Goal: Information Seeking & Learning: Find specific page/section

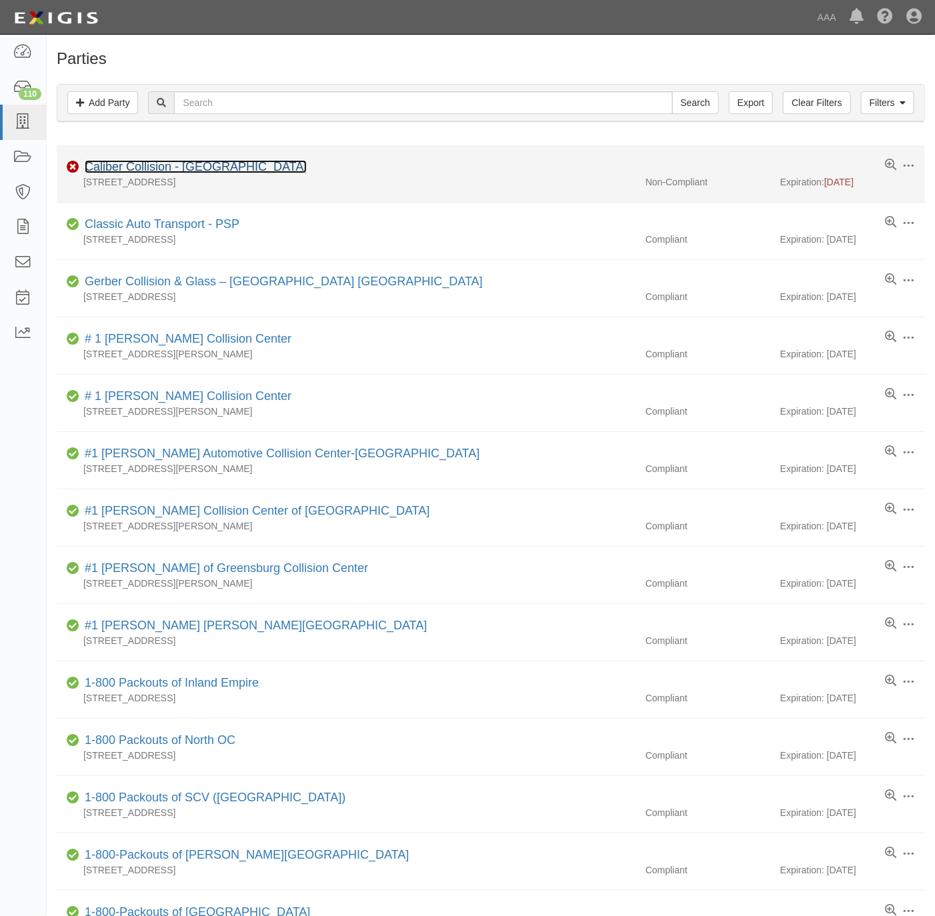
click at [168, 164] on link "Caliber Collision - Gainesville" at bounding box center [196, 166] width 222 height 13
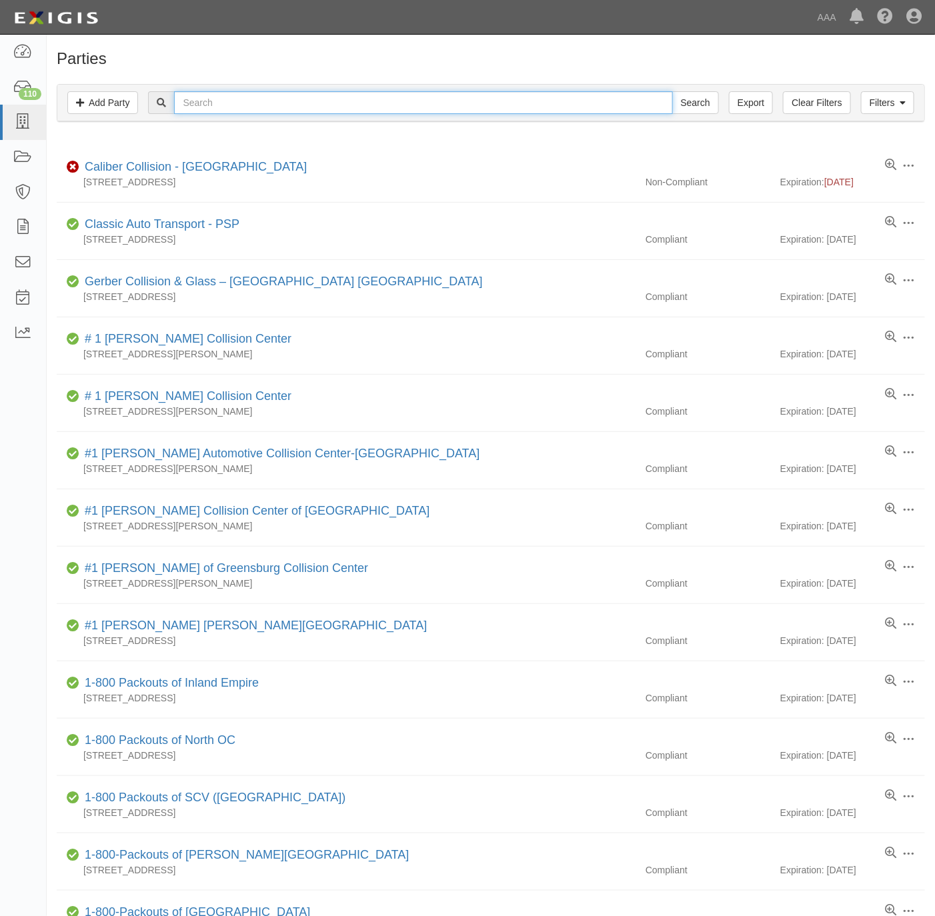
click at [532, 108] on input "text" at bounding box center [423, 102] width 498 height 23
paste input "631481"
type input "631481"
click at [680, 100] on input "Search" at bounding box center [695, 102] width 47 height 23
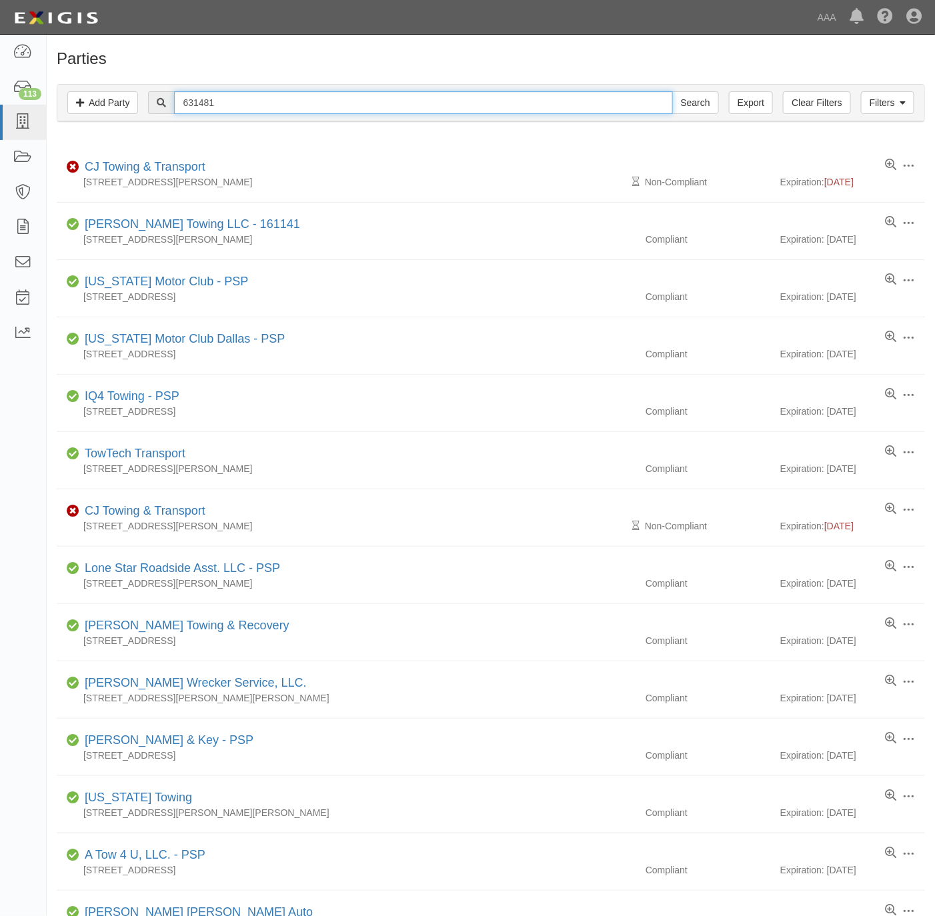
click at [471, 110] on input "631481" at bounding box center [423, 102] width 498 height 23
click at [470, 110] on input "631481" at bounding box center [423, 102] width 498 height 23
click at [464, 108] on input "631481" at bounding box center [423, 102] width 498 height 23
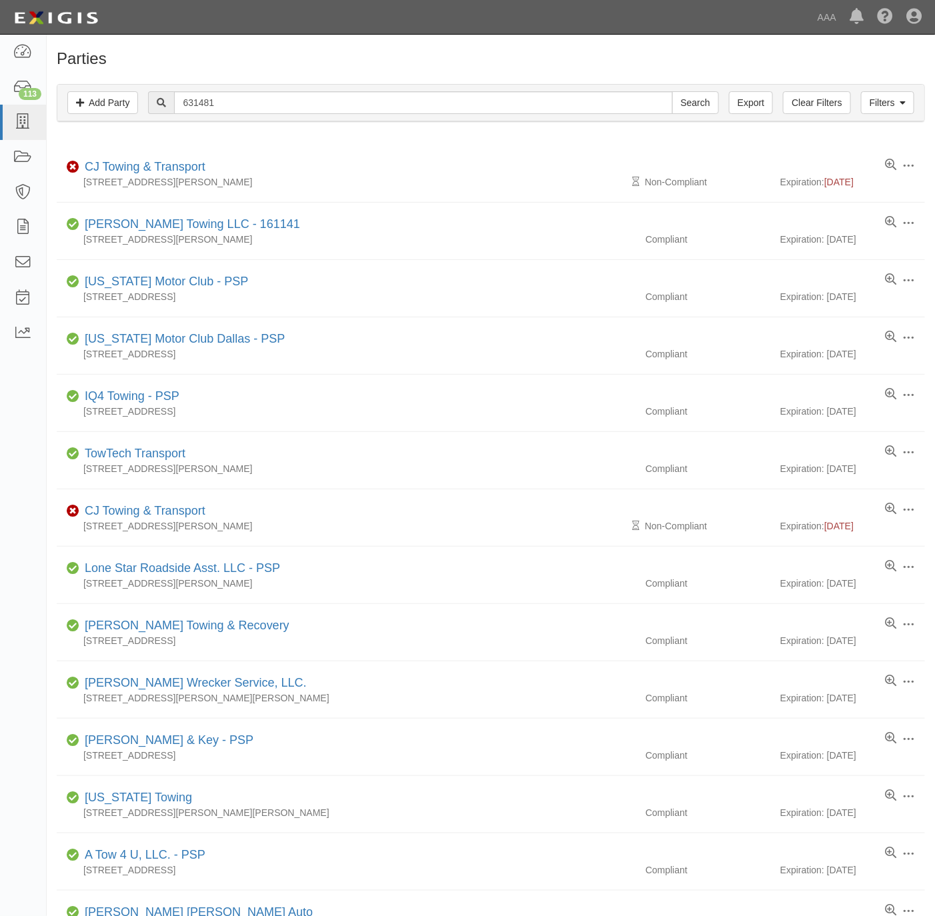
click at [449, 114] on div "631481 Search" at bounding box center [433, 102] width 570 height 23
click at [443, 105] on input "631481" at bounding box center [423, 102] width 498 height 23
click at [443, 104] on input "631481" at bounding box center [423, 102] width 498 height 23
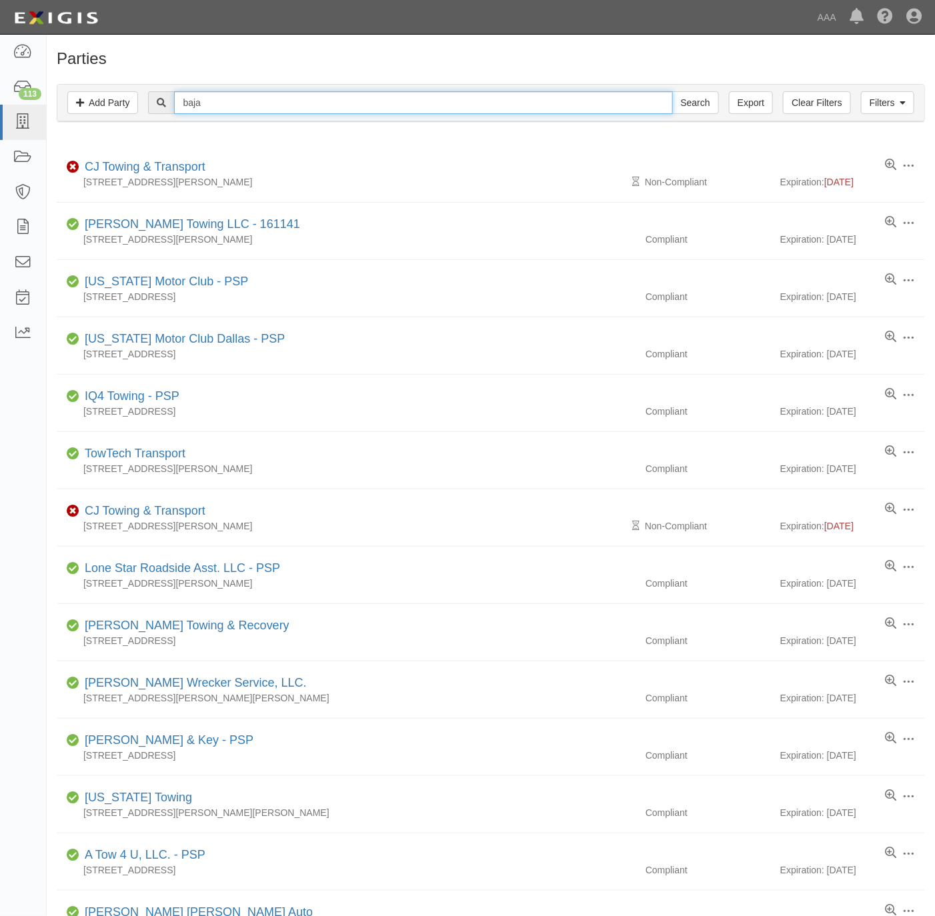
type input "baja"
click at [672, 91] on input "Search" at bounding box center [695, 102] width 47 height 23
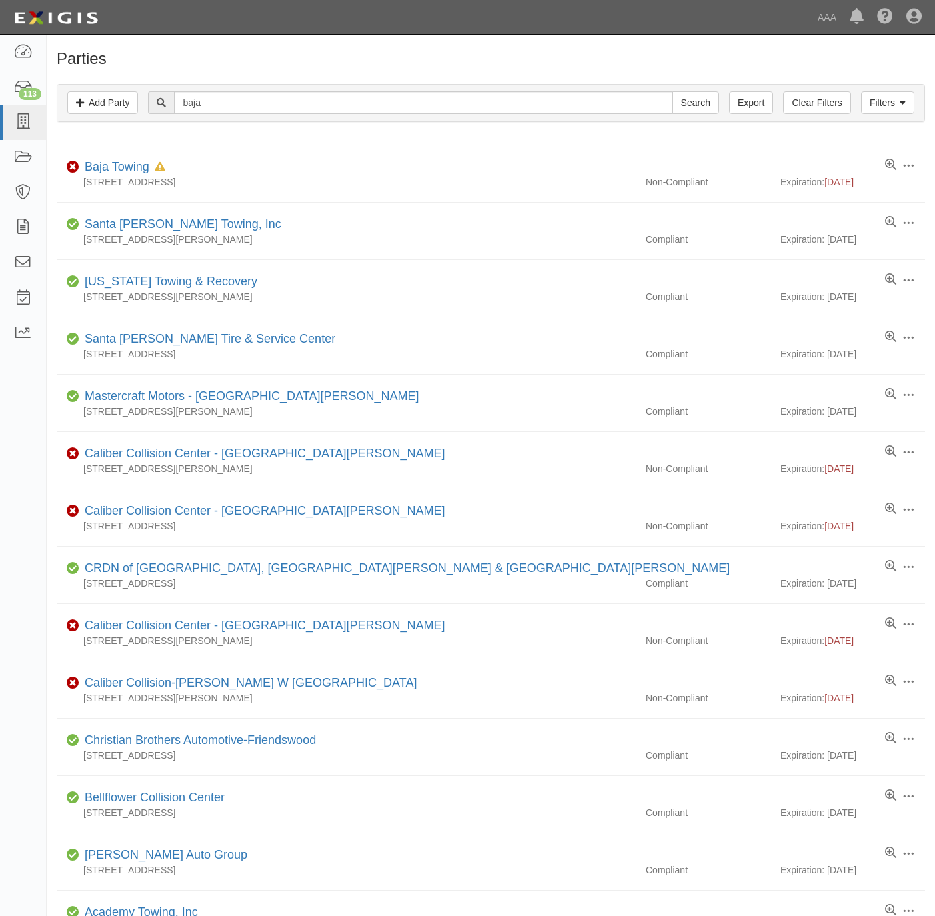
click at [116, 169] on link "Baja Towing" at bounding box center [117, 166] width 65 height 13
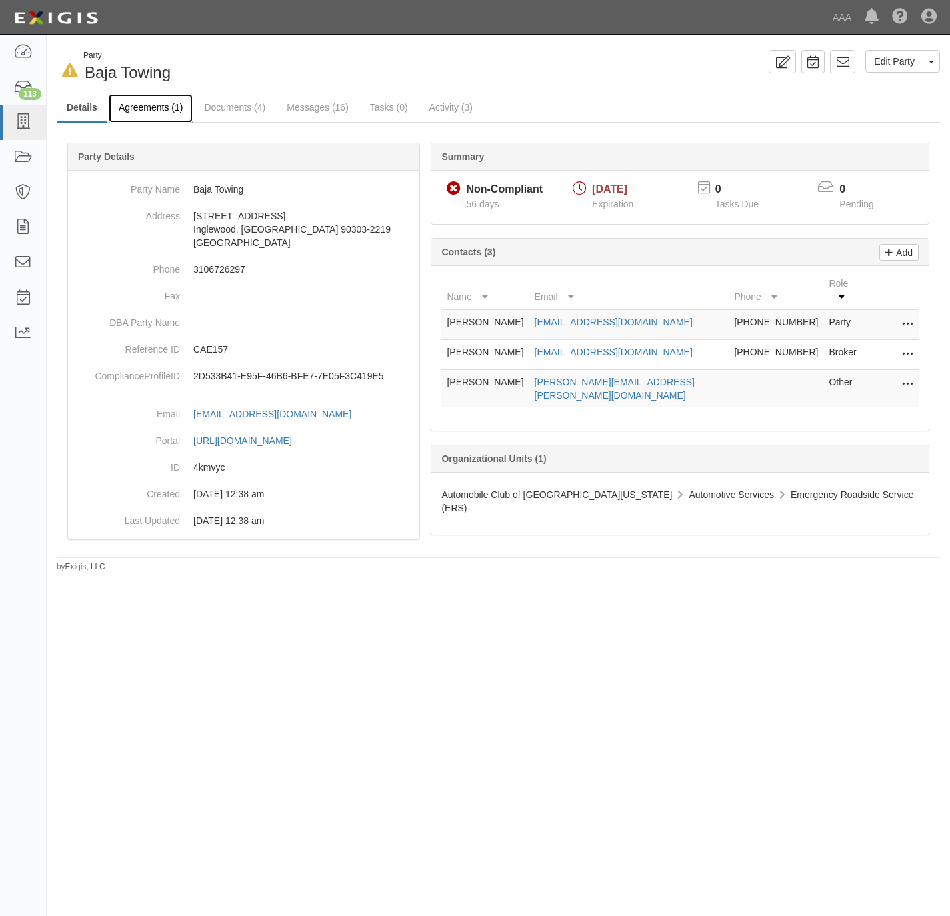
click at [156, 104] on link "Agreements (1)" at bounding box center [151, 108] width 84 height 29
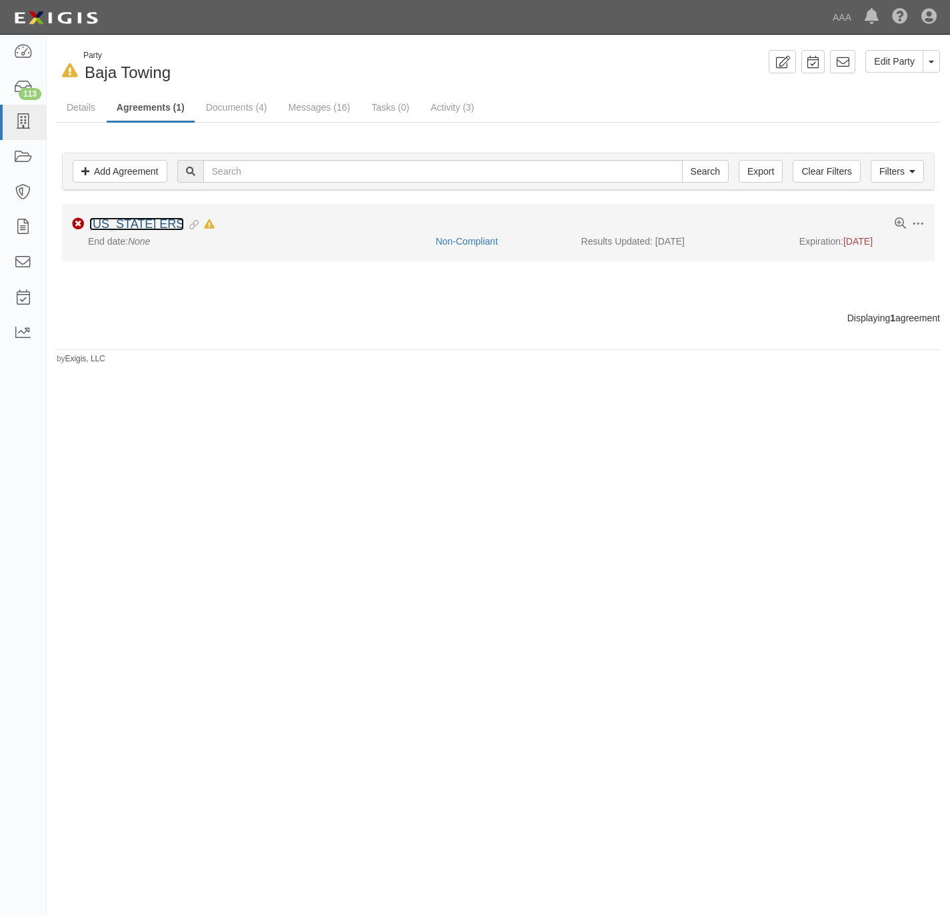
click at [119, 223] on link "[US_STATE] ERS" at bounding box center [136, 223] width 95 height 13
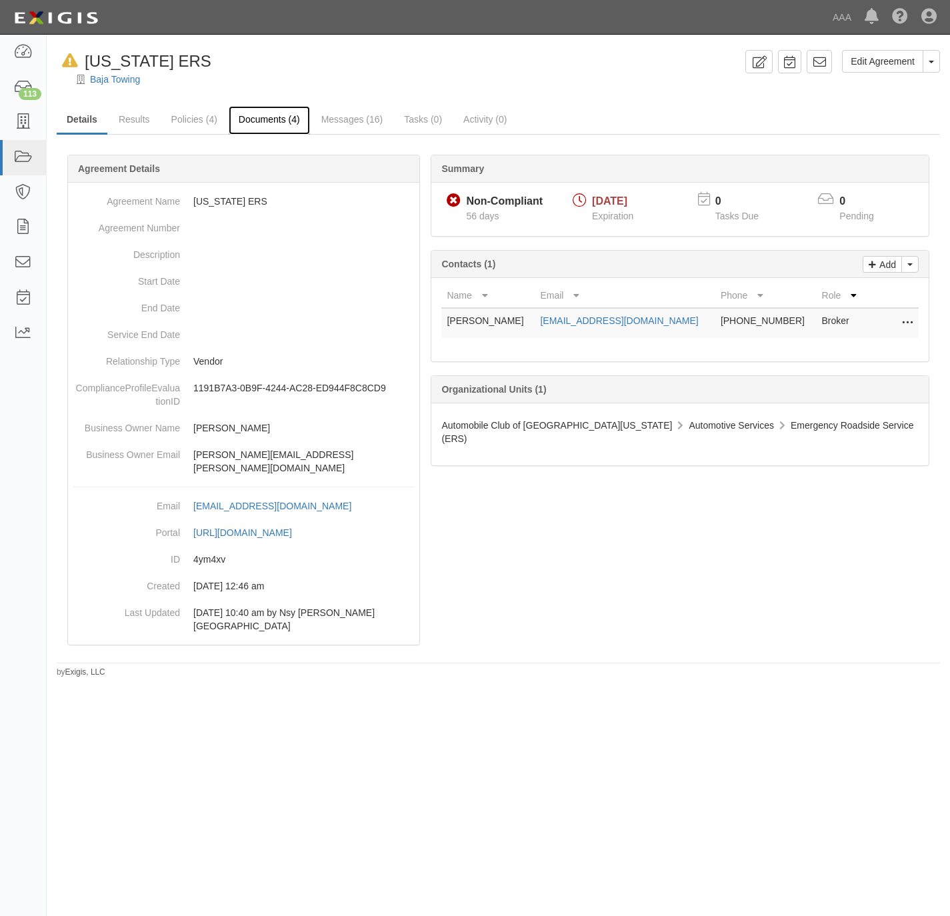
click at [281, 120] on link "Documents (4)" at bounding box center [269, 120] width 81 height 29
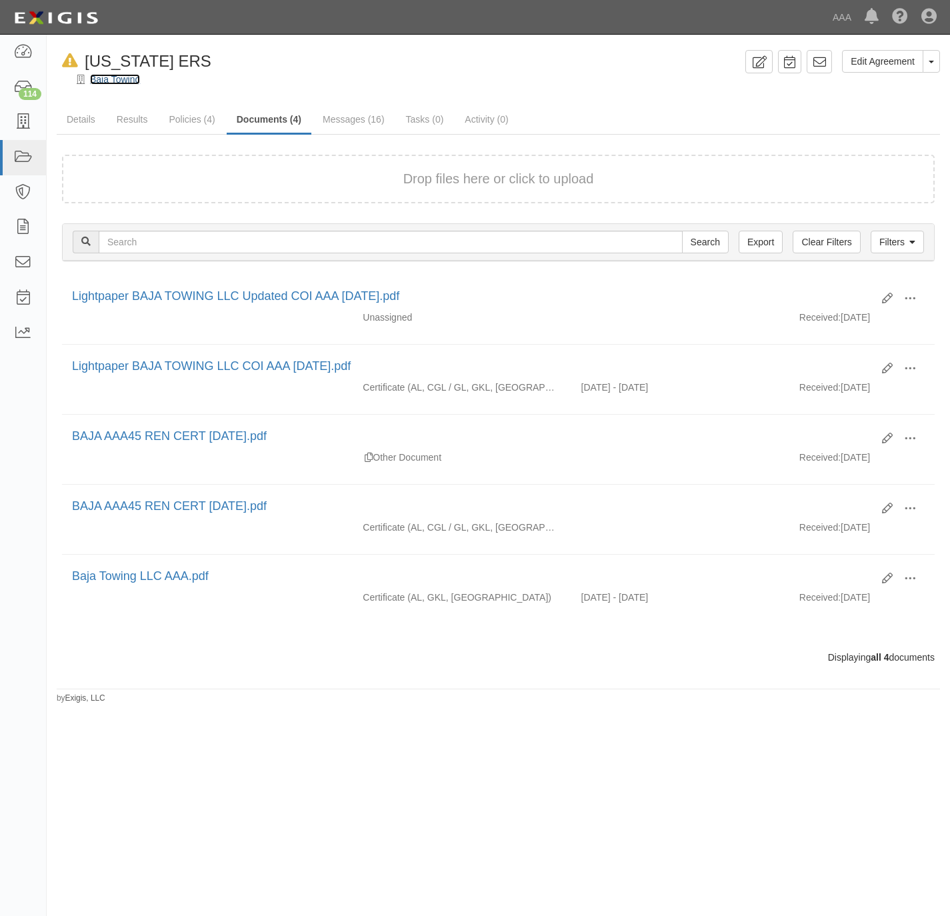
click at [110, 80] on link "Baja Towing" at bounding box center [115, 79] width 50 height 11
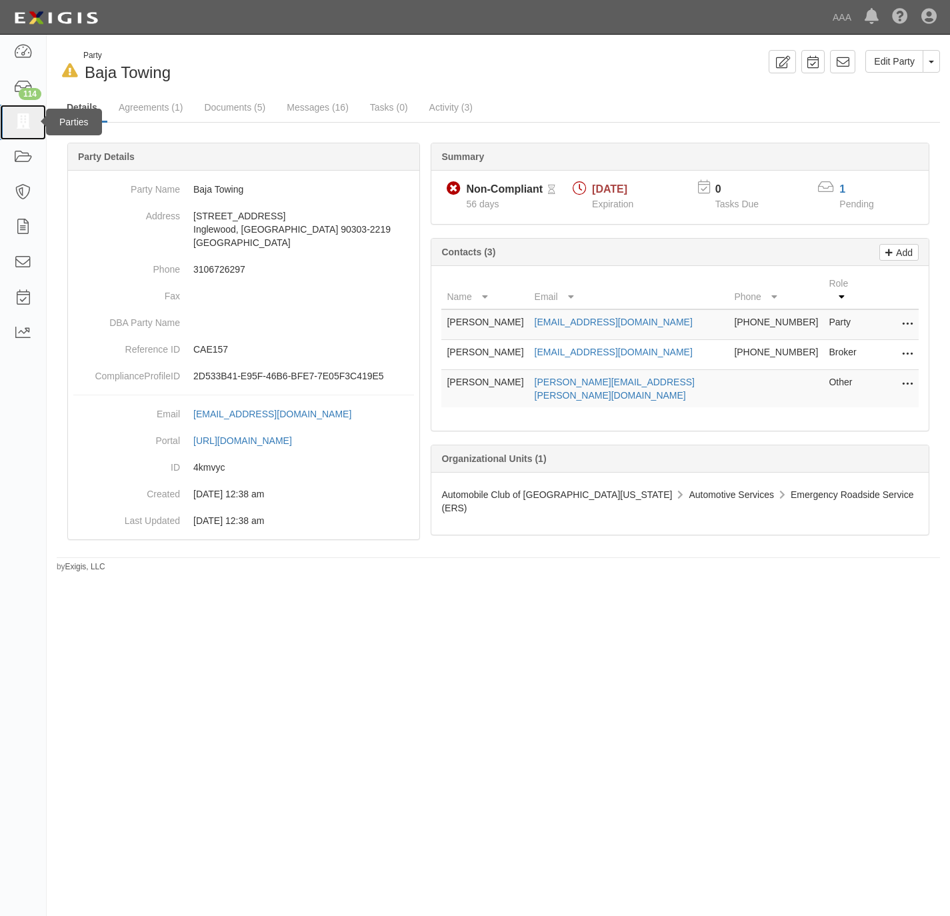
click at [15, 115] on icon at bounding box center [22, 122] width 19 height 15
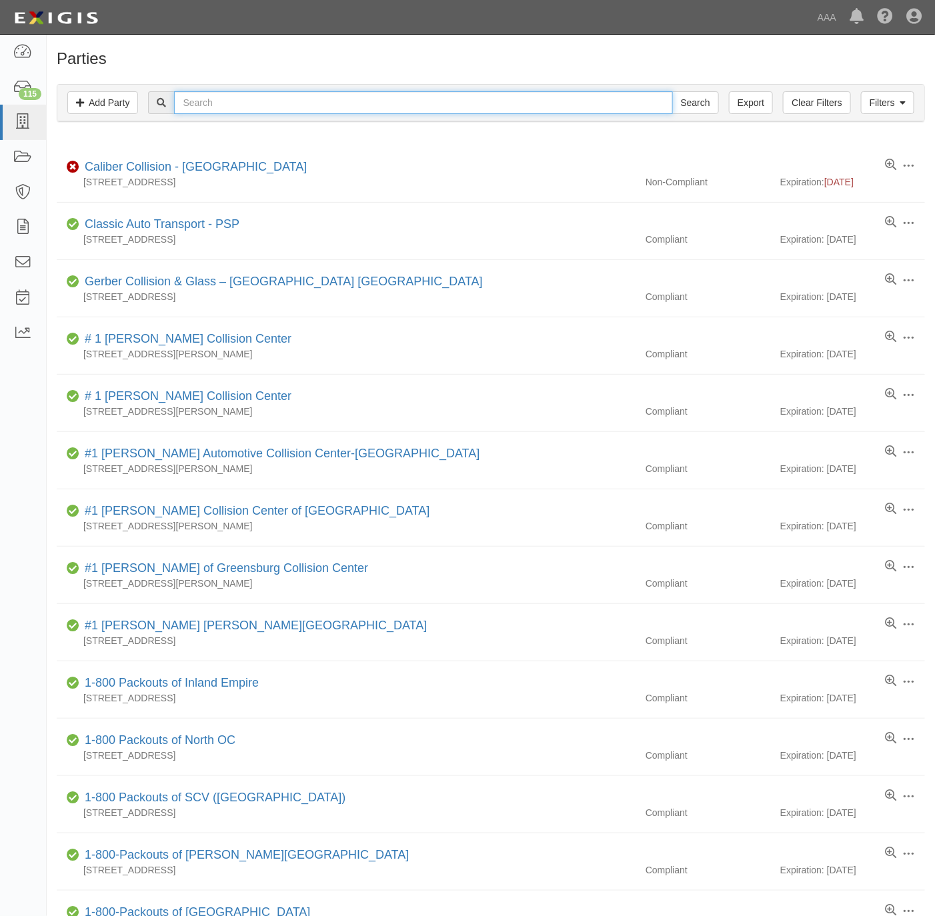
click at [319, 102] on input "text" at bounding box center [423, 102] width 498 height 23
paste input "Hatch's Towing"
type input "Hatch's Towing"
click at [689, 105] on input "Search" at bounding box center [695, 102] width 47 height 23
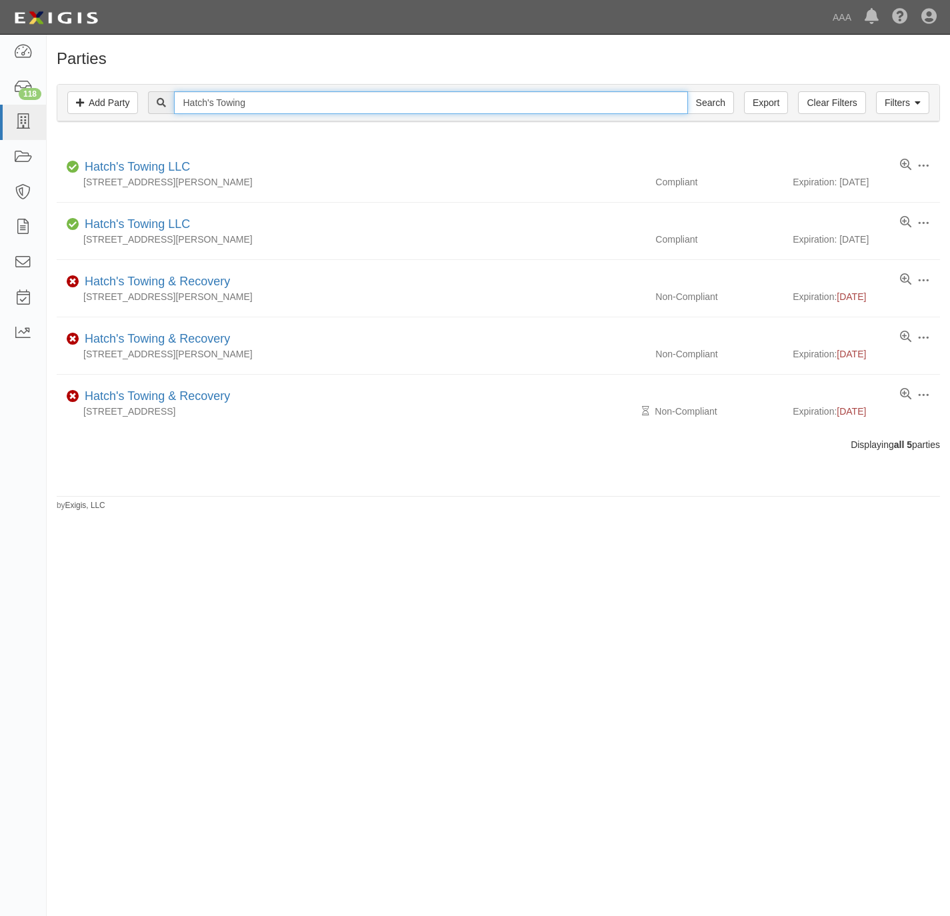
click at [559, 104] on input "Hatch's Towing" at bounding box center [430, 102] width 513 height 23
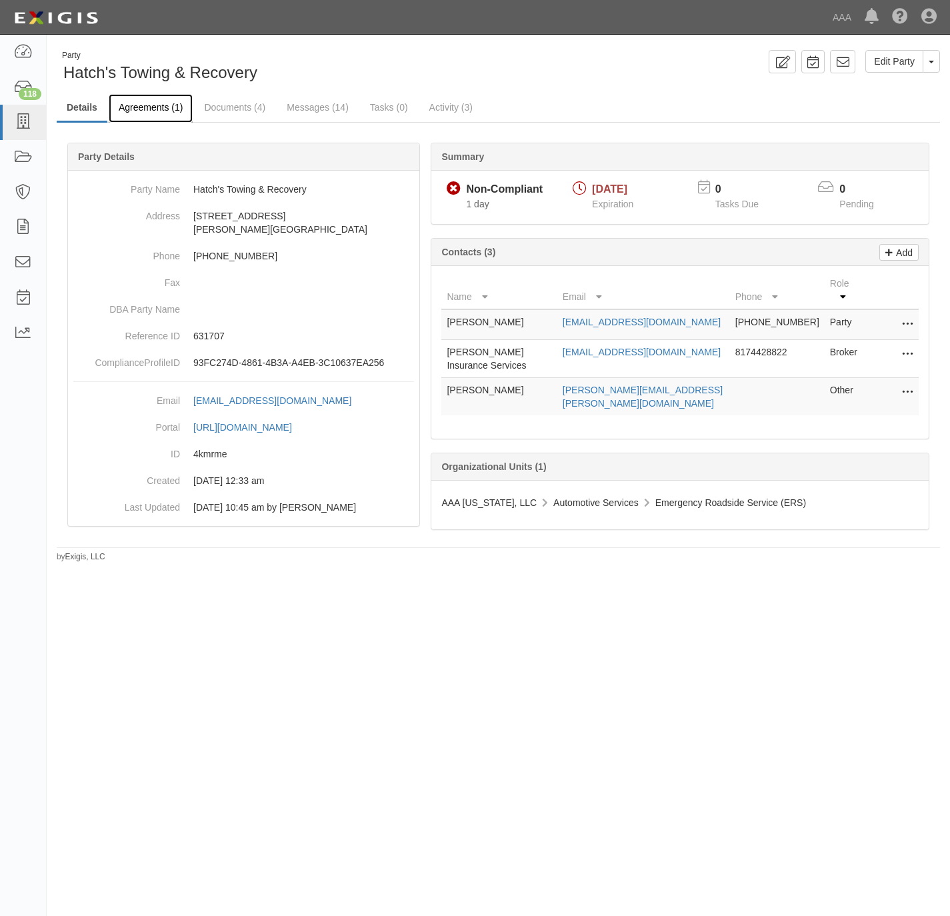
click at [155, 108] on link "Agreements (1)" at bounding box center [151, 108] width 84 height 29
click at [146, 101] on link "Agreements (1)" at bounding box center [151, 108] width 84 height 29
click at [156, 107] on link "Agreements (1)" at bounding box center [151, 108] width 84 height 29
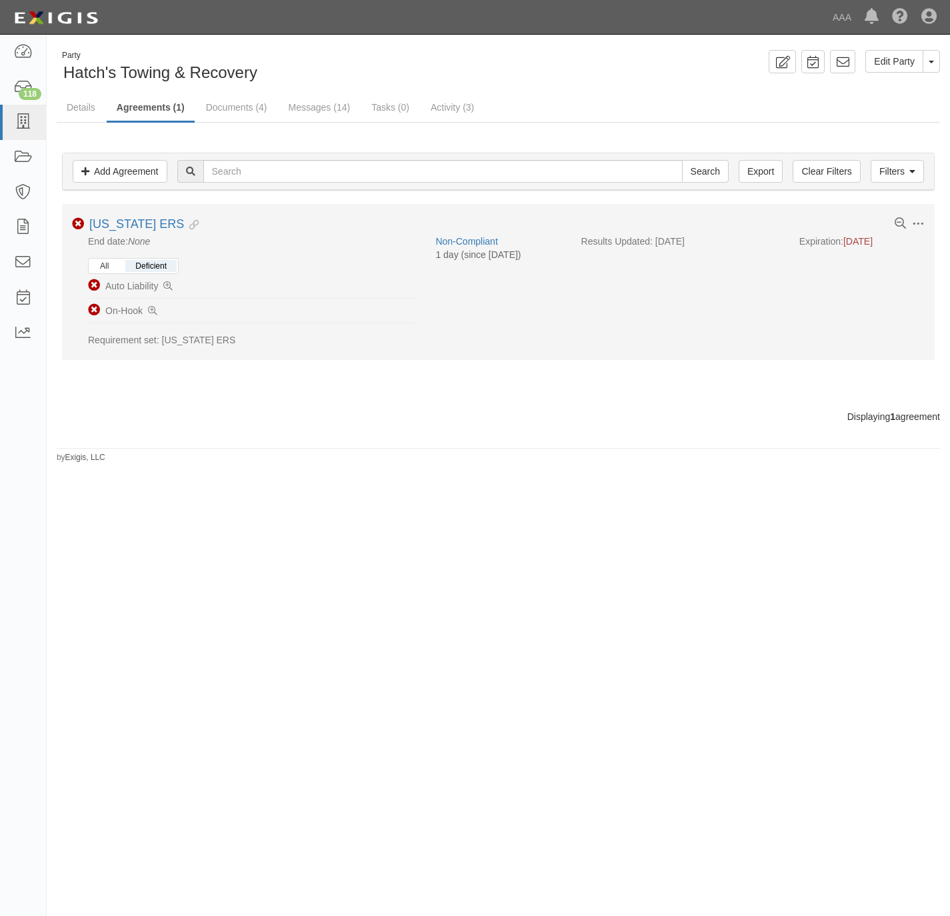
click at [114, 266] on button "All" at bounding box center [104, 266] width 29 height 12
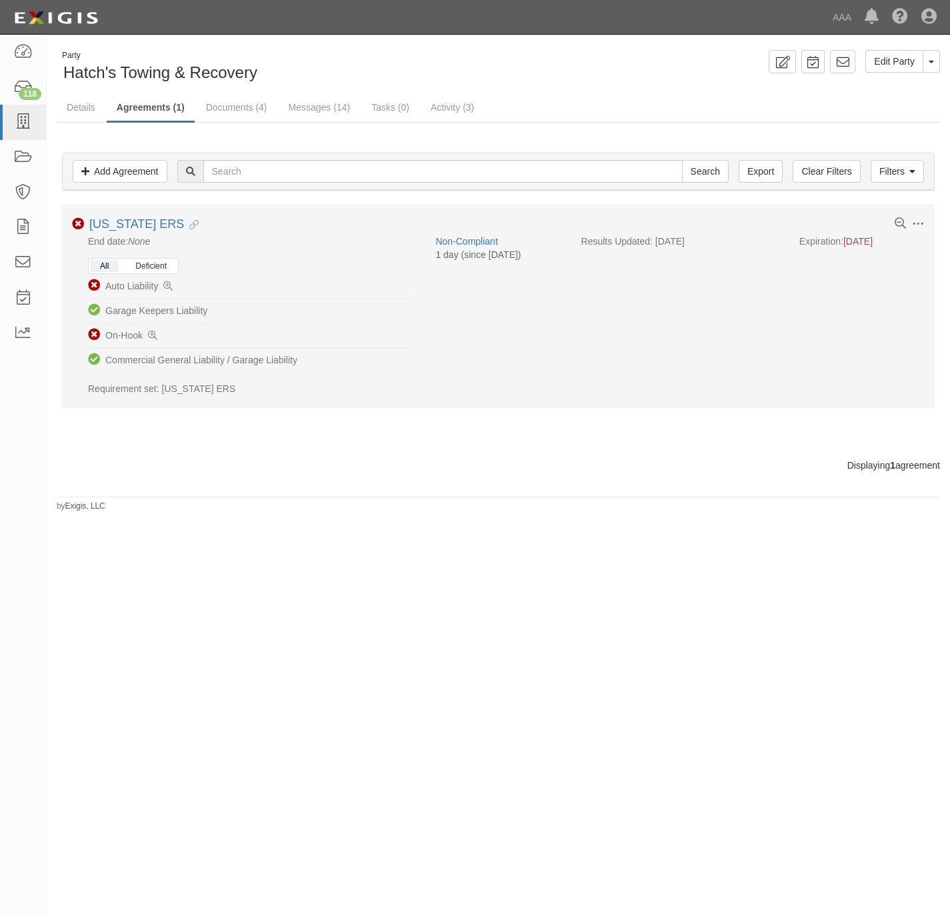
click at [171, 264] on button "Deficient" at bounding box center [150, 266] width 51 height 12
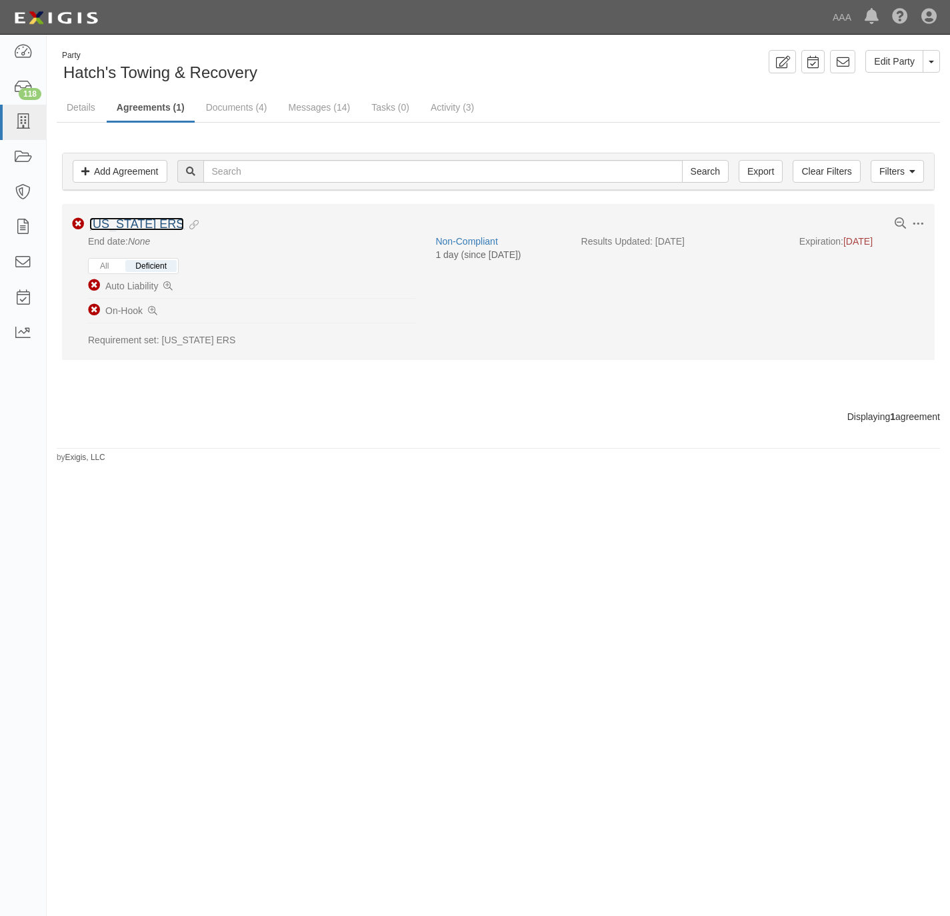
click at [125, 226] on link "[US_STATE] ERS" at bounding box center [136, 223] width 95 height 13
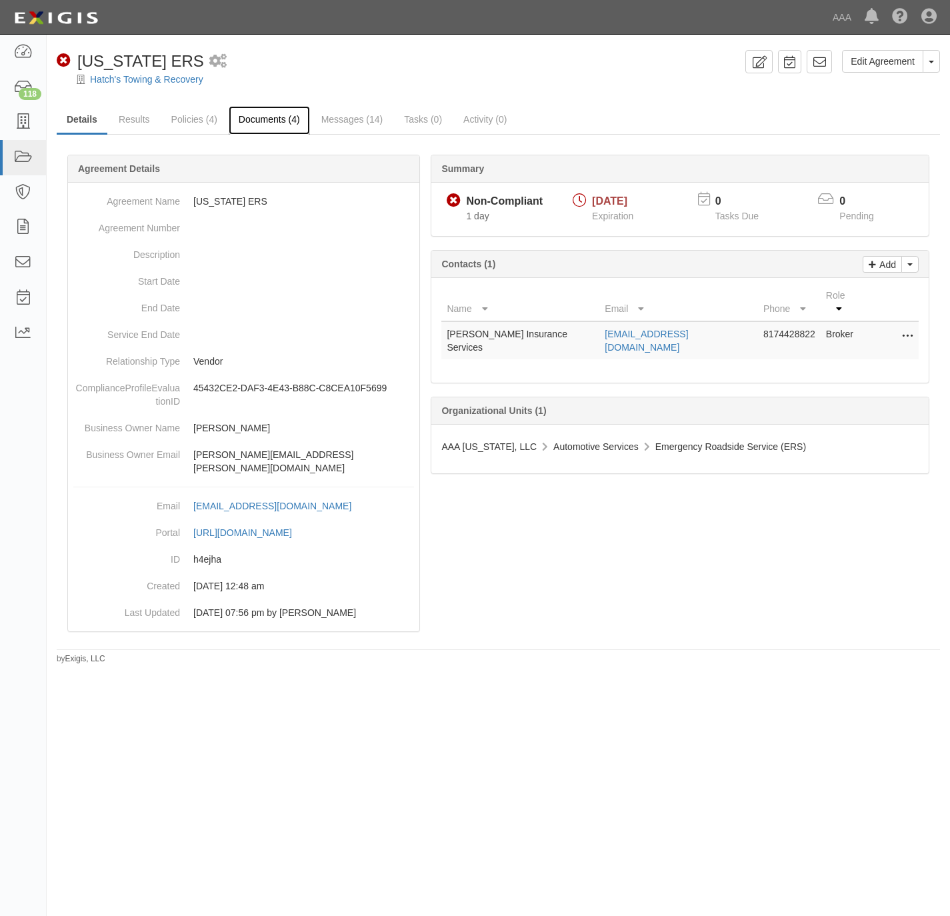
click at [259, 119] on link "Documents (4)" at bounding box center [269, 120] width 81 height 29
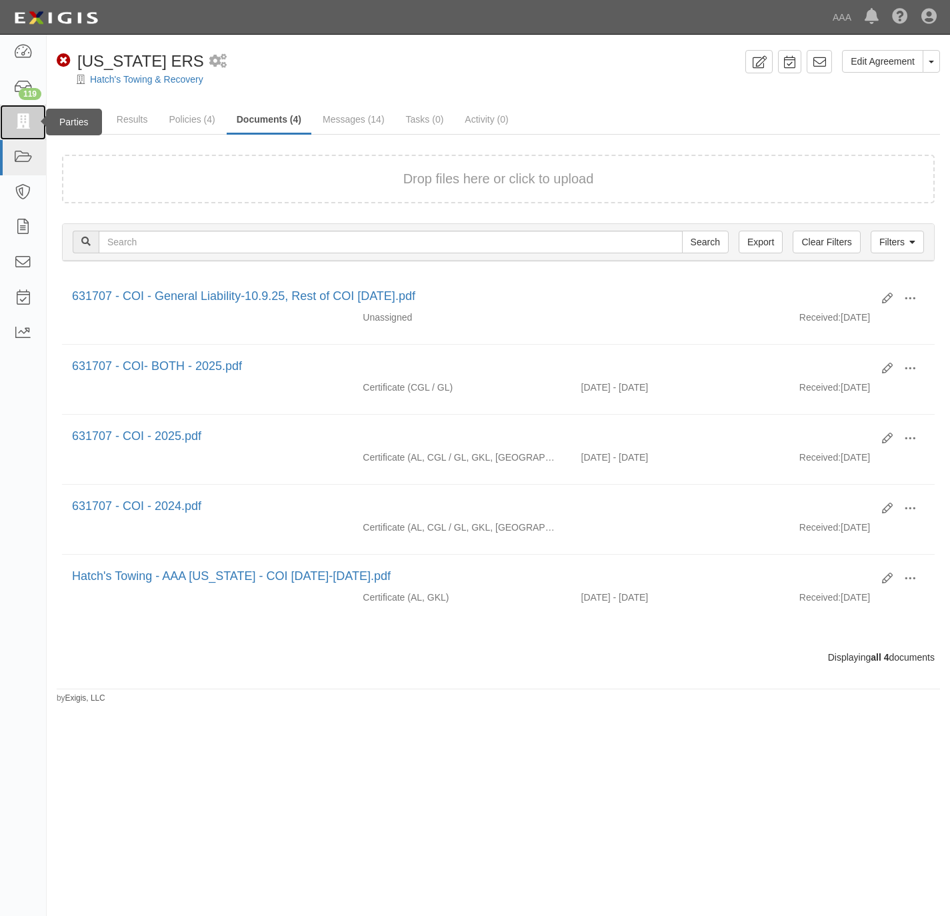
drag, startPoint x: 22, startPoint y: 123, endPoint x: 27, endPoint y: 117, distance: 7.6
click at [22, 123] on icon at bounding box center [22, 122] width 19 height 15
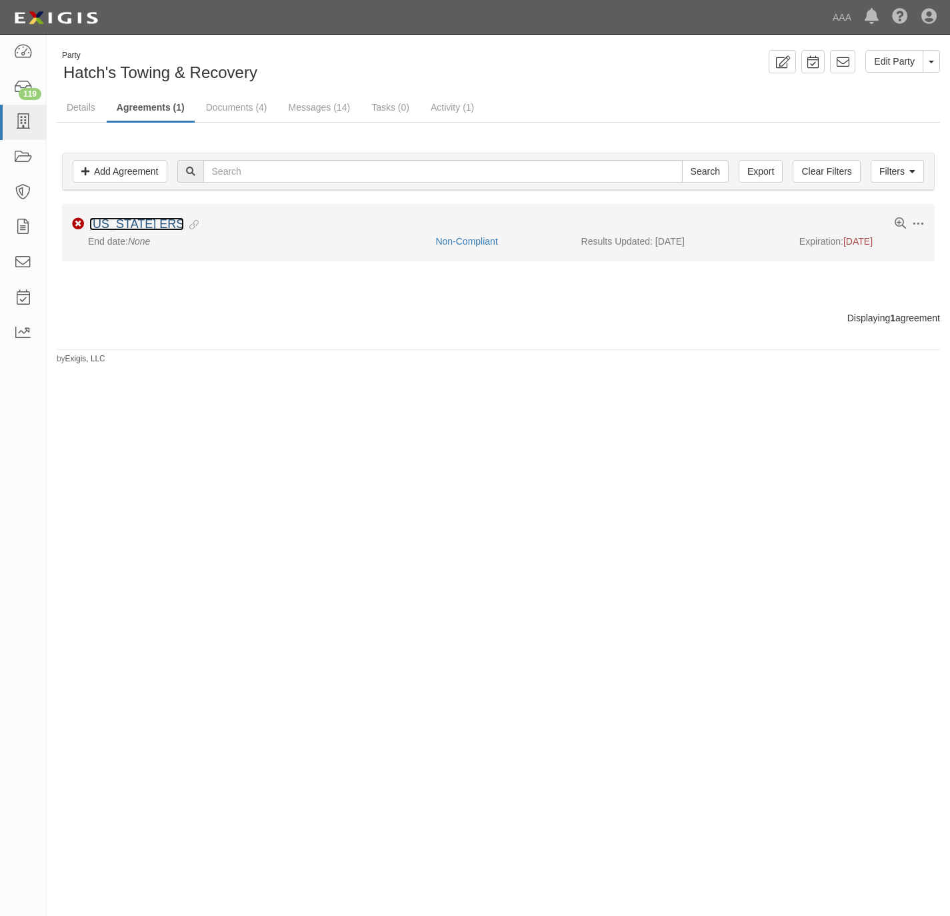
click at [103, 221] on link "Texas ERS" at bounding box center [136, 223] width 95 height 13
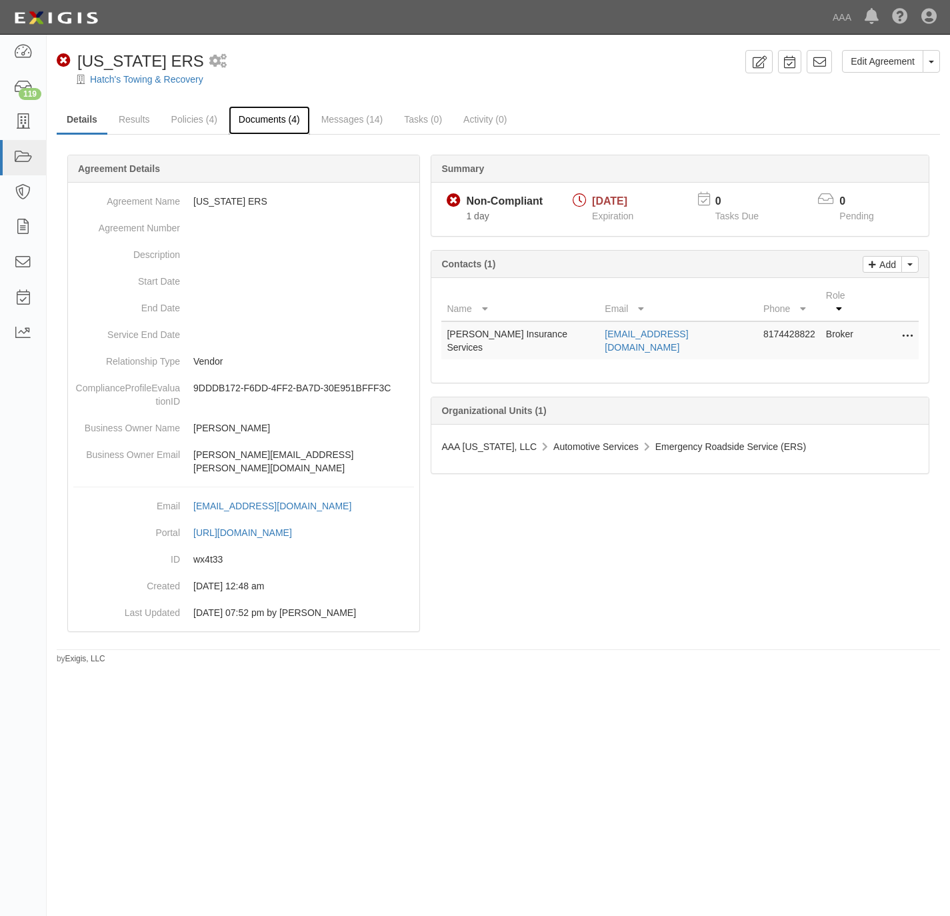
click at [270, 119] on link "Documents (4)" at bounding box center [269, 120] width 81 height 29
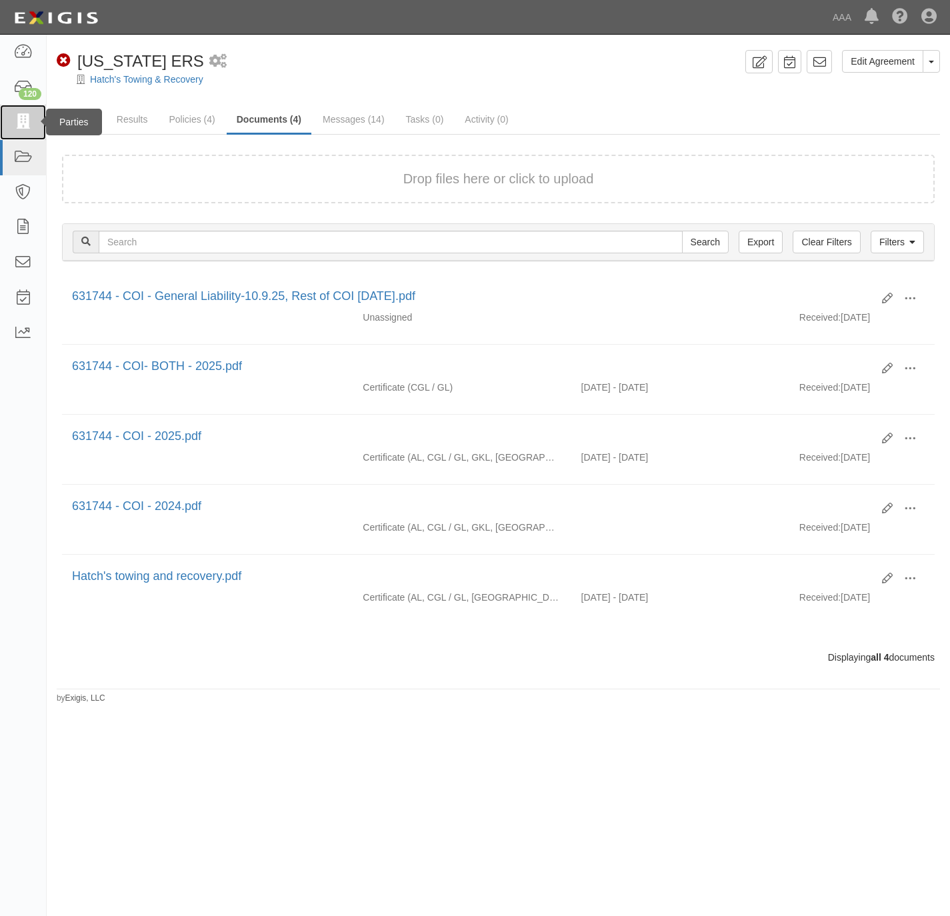
click at [18, 130] on icon at bounding box center [22, 122] width 19 height 15
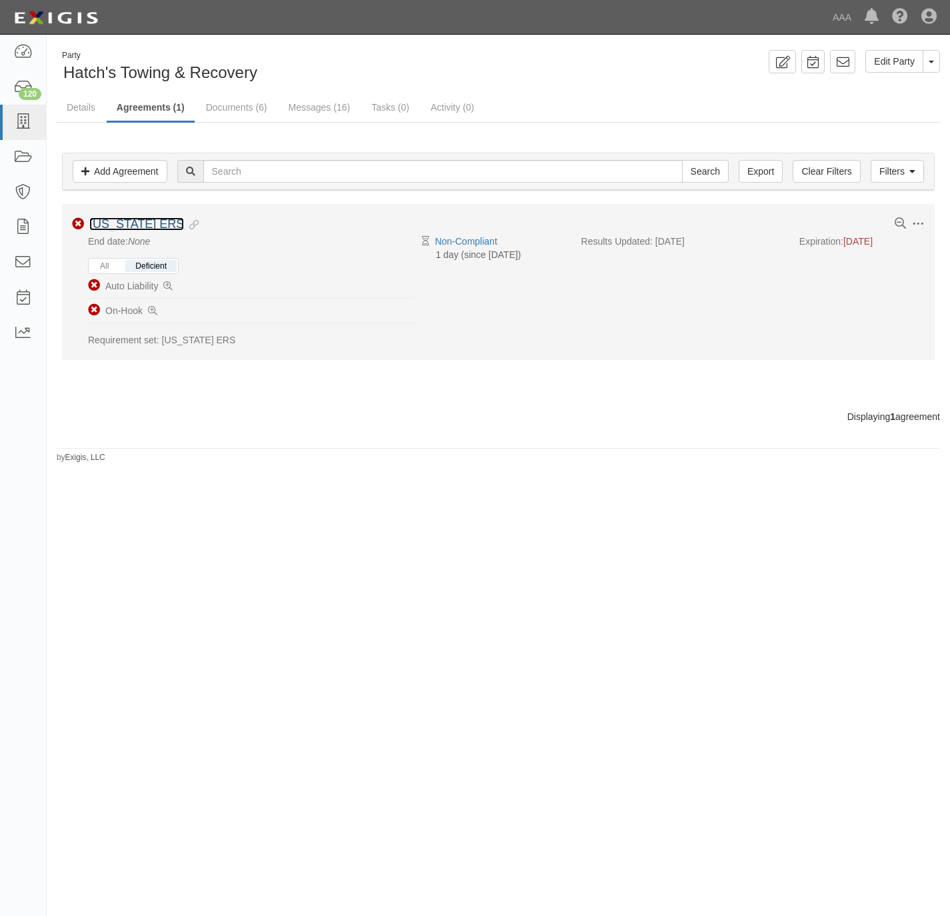
click at [124, 223] on link "[US_STATE] ERS" at bounding box center [136, 223] width 95 height 13
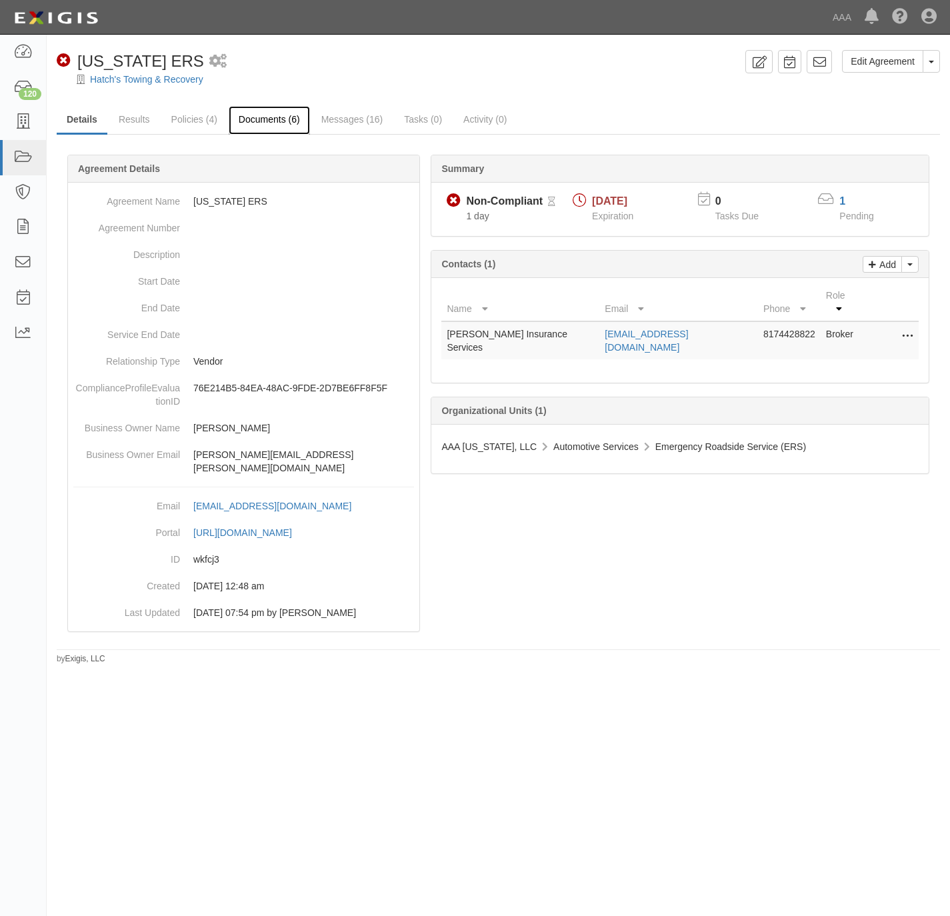
click at [262, 115] on link "Documents (6)" at bounding box center [269, 120] width 81 height 29
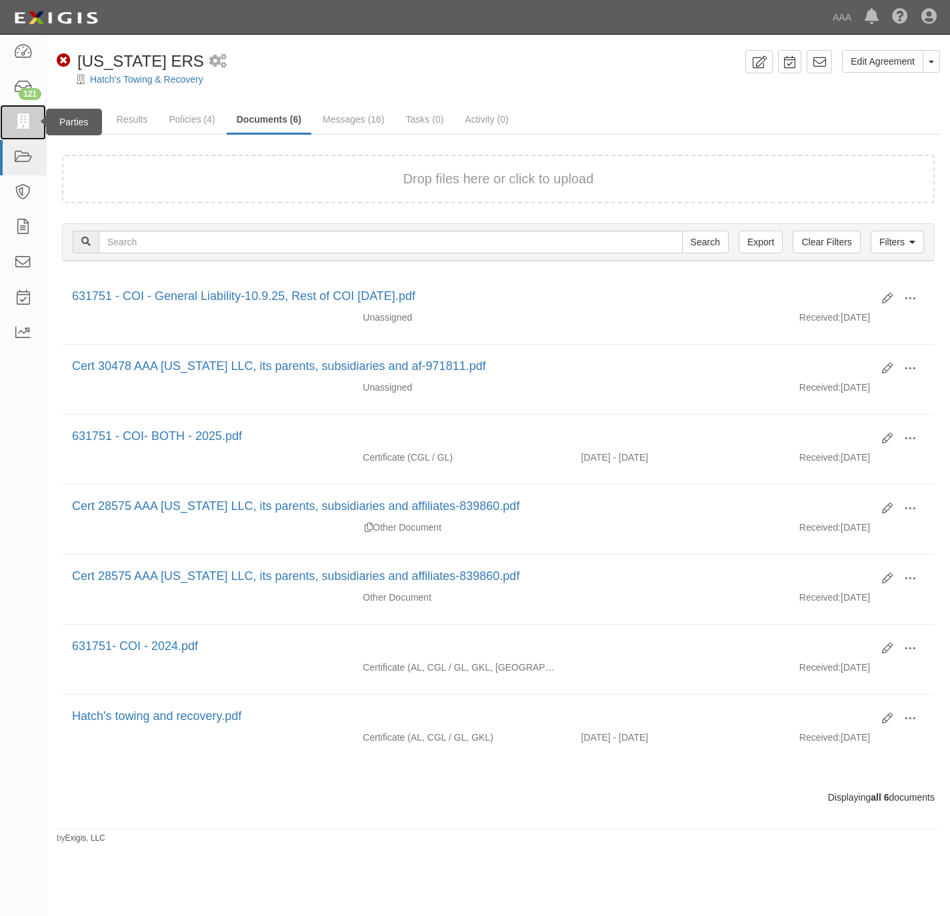
click at [36, 122] on link at bounding box center [23, 122] width 46 height 35
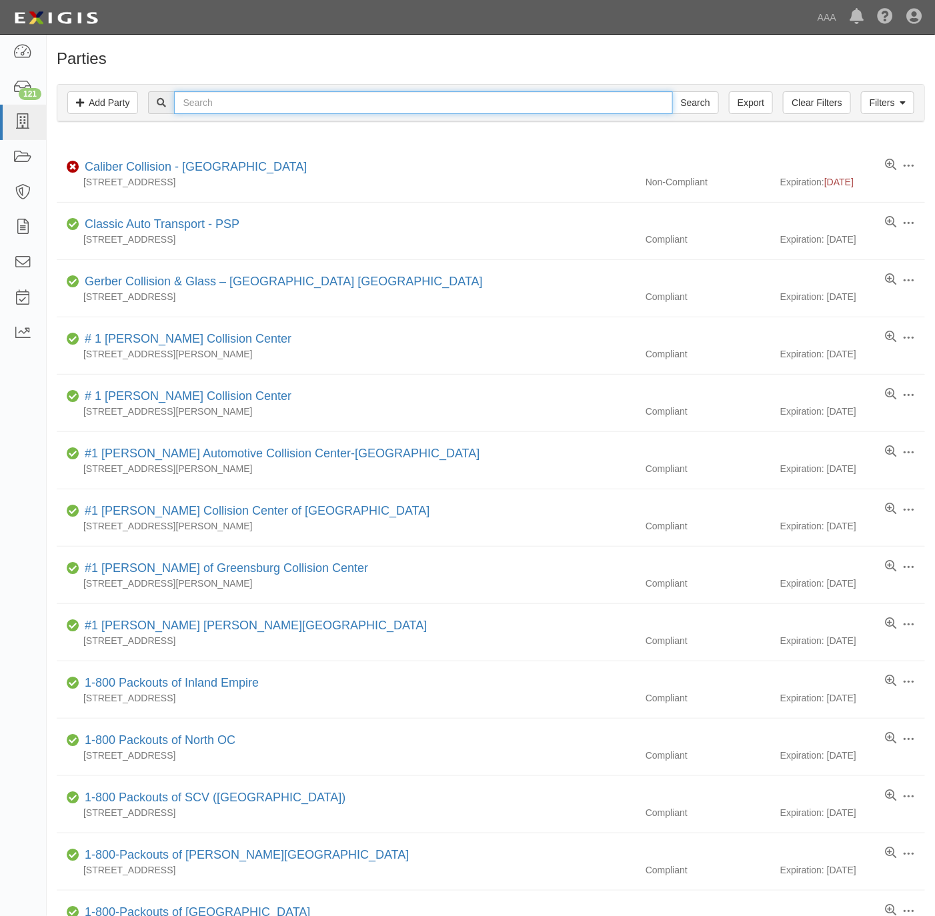
click at [450, 108] on input "text" at bounding box center [423, 102] width 498 height 23
paste input "160603"
type input "160603"
click at [700, 101] on input "Search" at bounding box center [695, 102] width 47 height 23
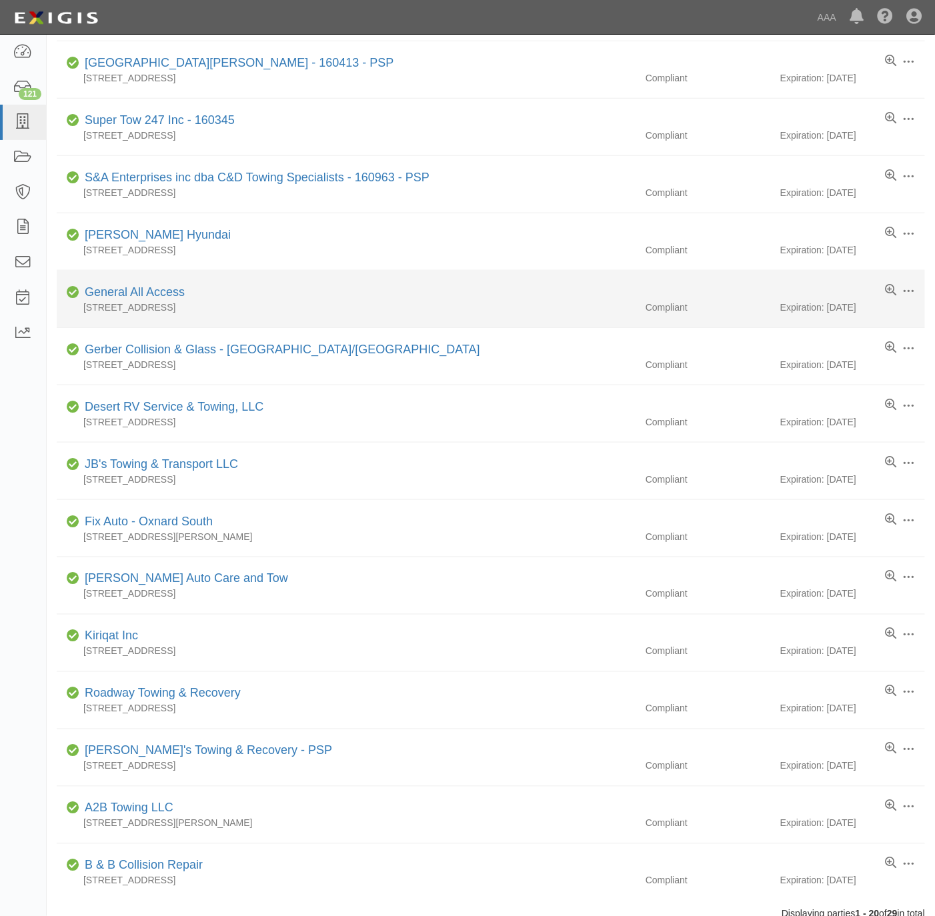
scroll to position [400, 0]
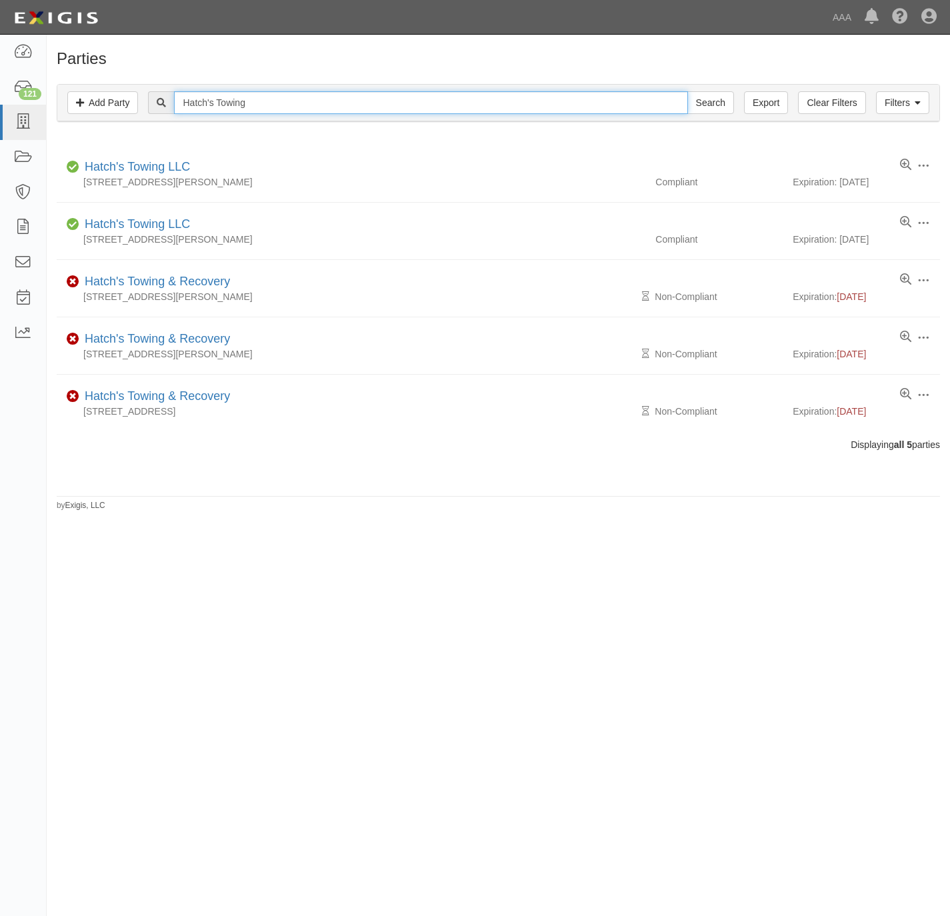
drag, startPoint x: 0, startPoint y: 0, endPoint x: 319, endPoint y: 107, distance: 336.1
click at [319, 107] on input "Hatch's Towing" at bounding box center [430, 102] width 513 height 23
paste input "Mike"
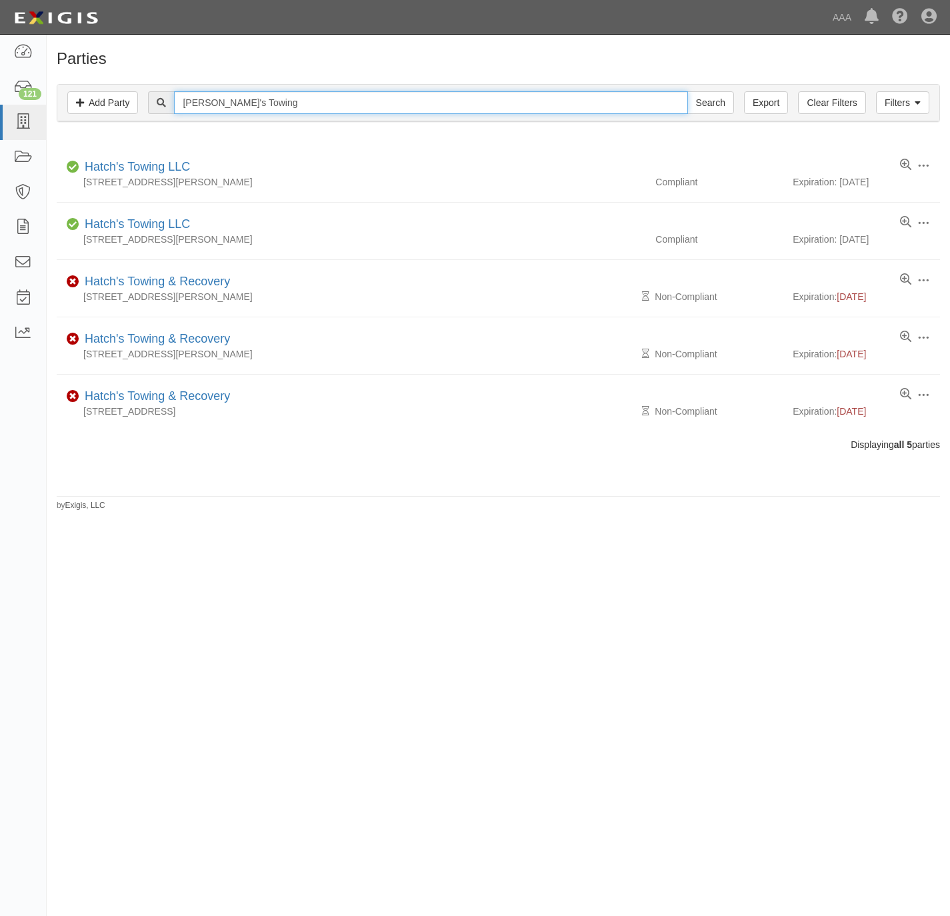
type input "[PERSON_NAME]'s Towing"
click at [687, 91] on input "Search" at bounding box center [710, 102] width 47 height 23
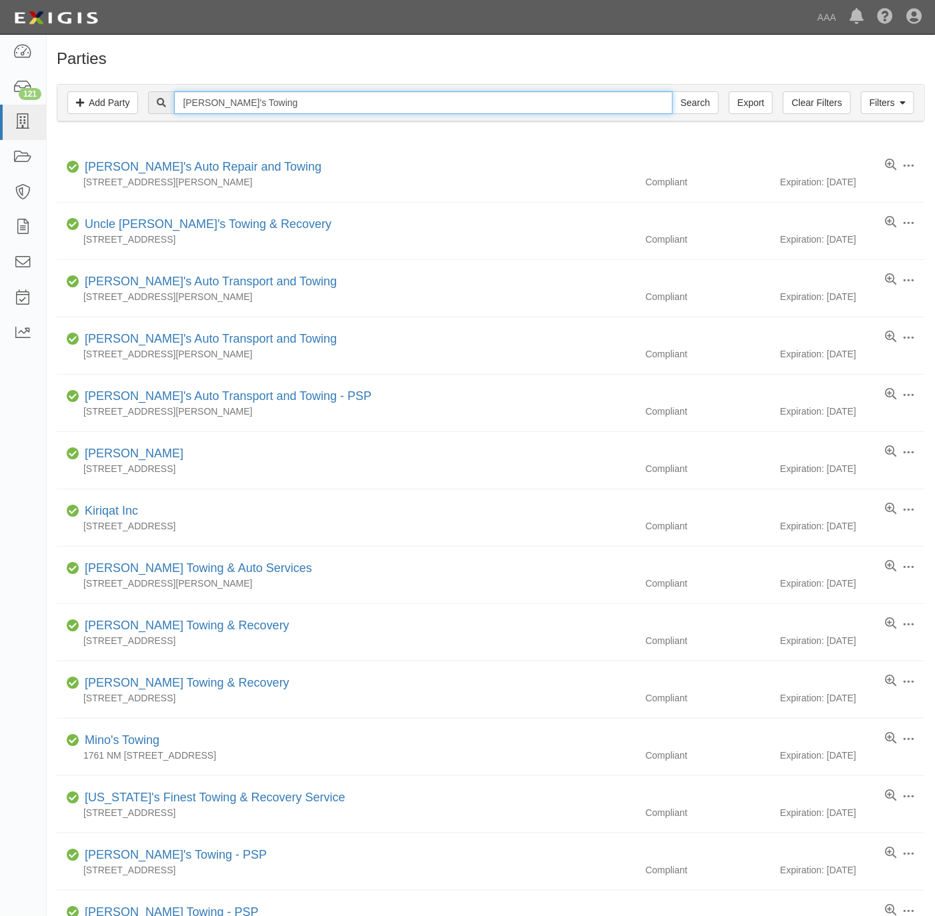
click at [269, 104] on input "[PERSON_NAME]'s Towing" at bounding box center [423, 102] width 498 height 23
paste input "Bear Valley Lock & Key"
type input "Bear Valley Lock & Key"
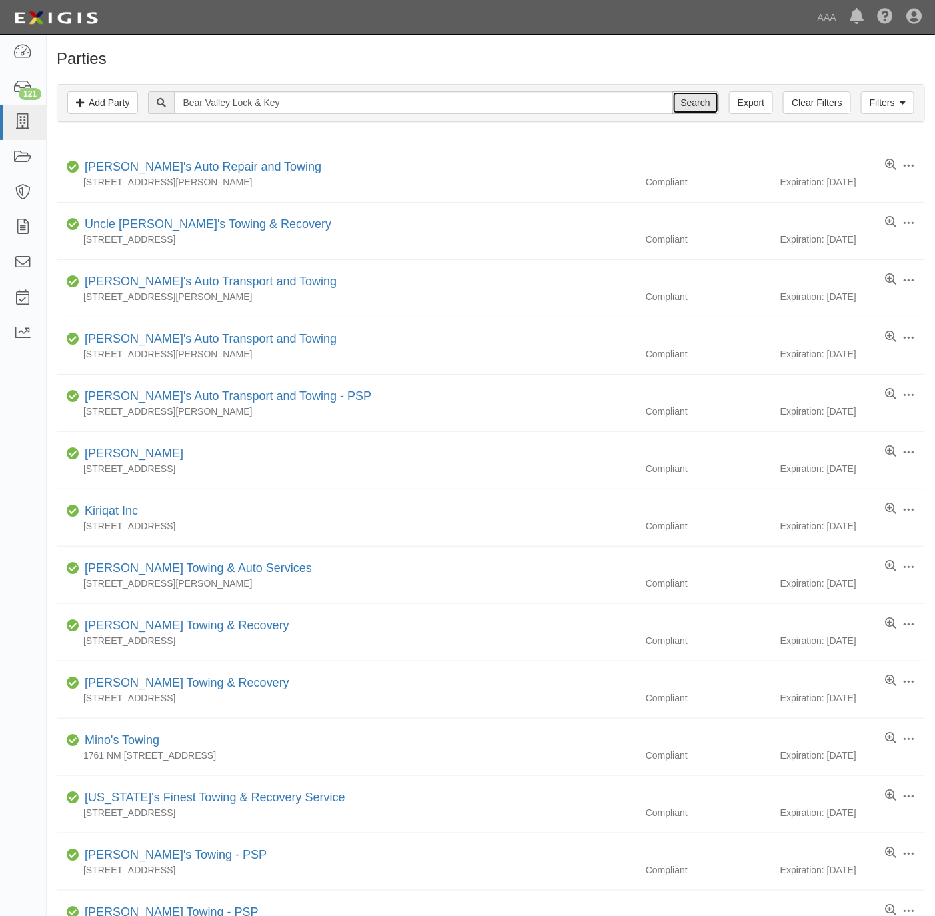
click at [681, 106] on input "Search" at bounding box center [695, 102] width 47 height 23
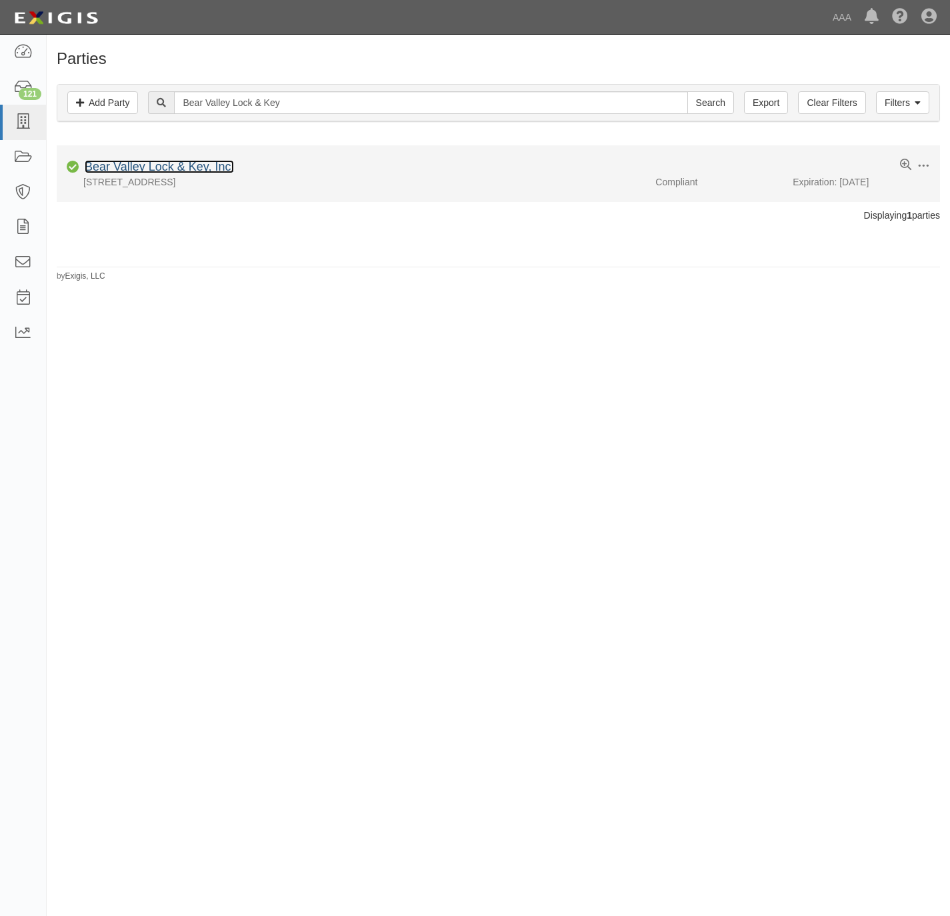
click at [201, 168] on link "Bear Valley Lock & Key, Inc." at bounding box center [159, 166] width 149 height 13
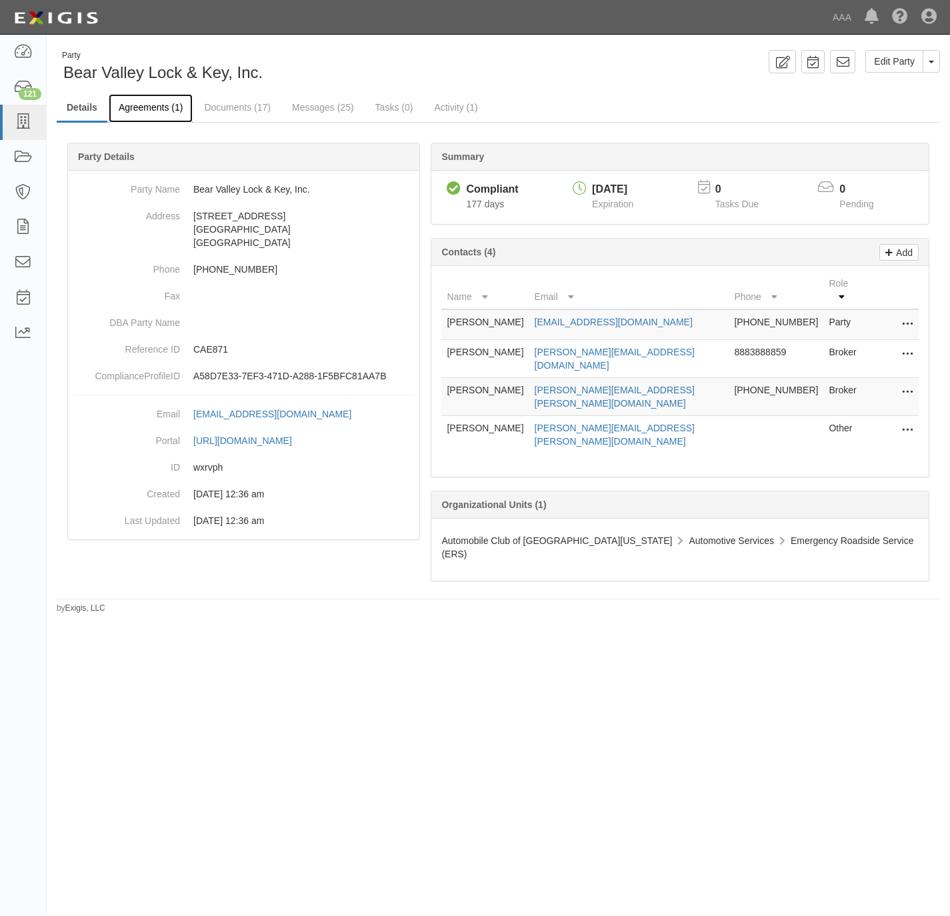
click at [153, 106] on link "Agreements (1)" at bounding box center [151, 108] width 84 height 29
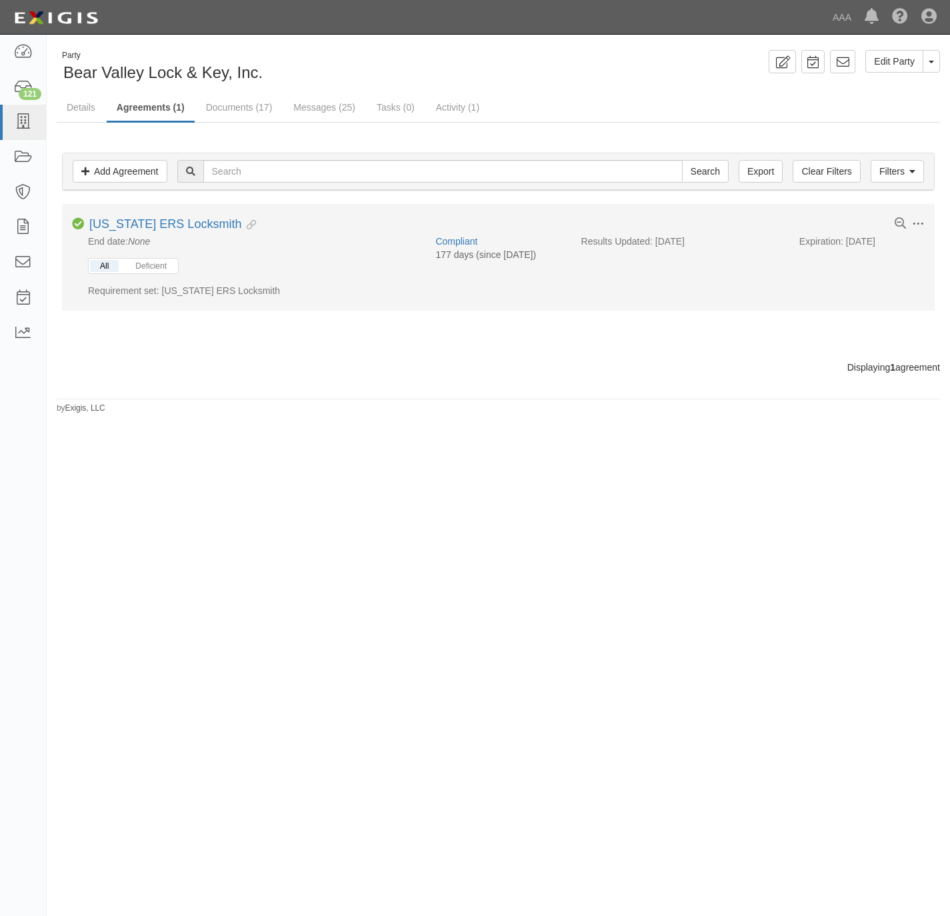
click at [109, 268] on button "All" at bounding box center [104, 266] width 29 height 12
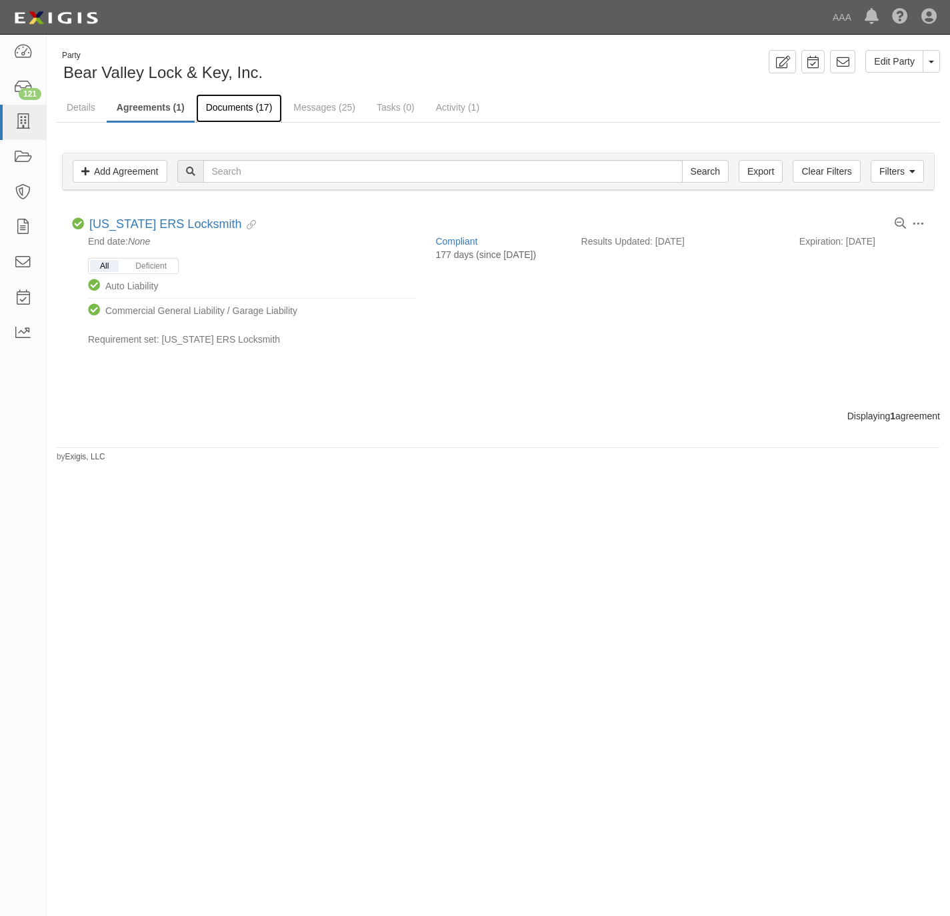
click at [239, 107] on link "Documents (17)" at bounding box center [239, 108] width 87 height 29
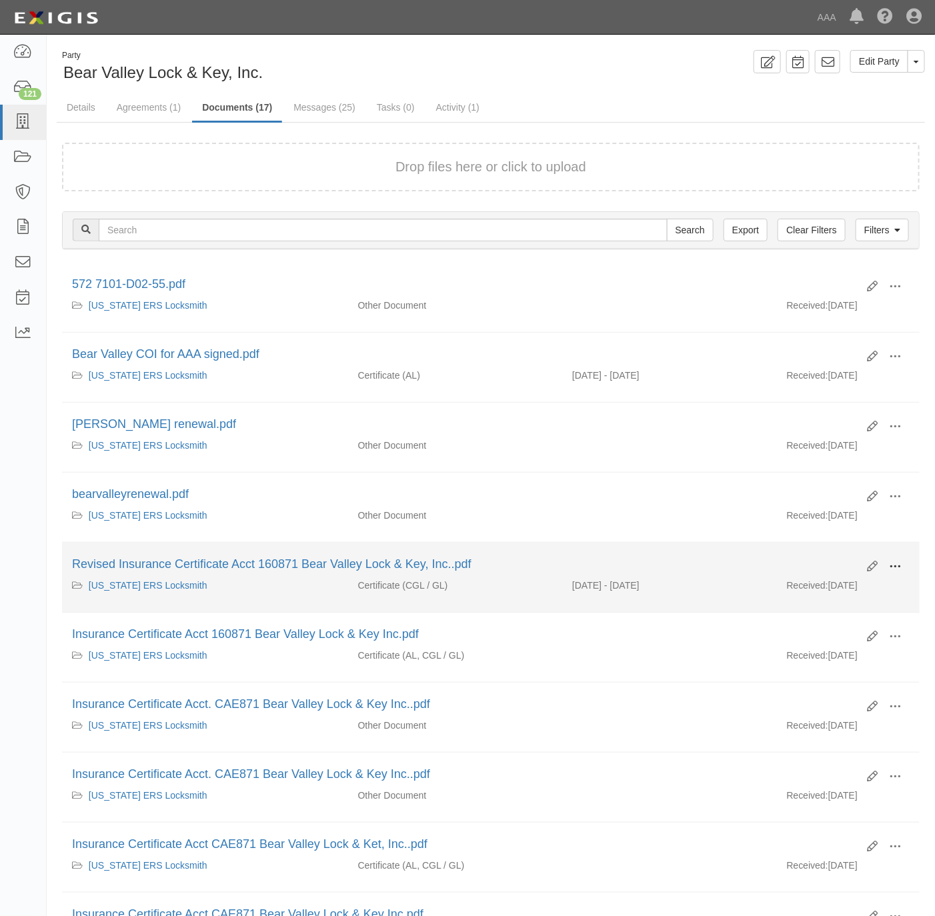
click at [897, 571] on span at bounding box center [895, 567] width 12 height 12
click at [835, 591] on link "View" at bounding box center [830, 586] width 105 height 24
